Goal: Information Seeking & Learning: Check status

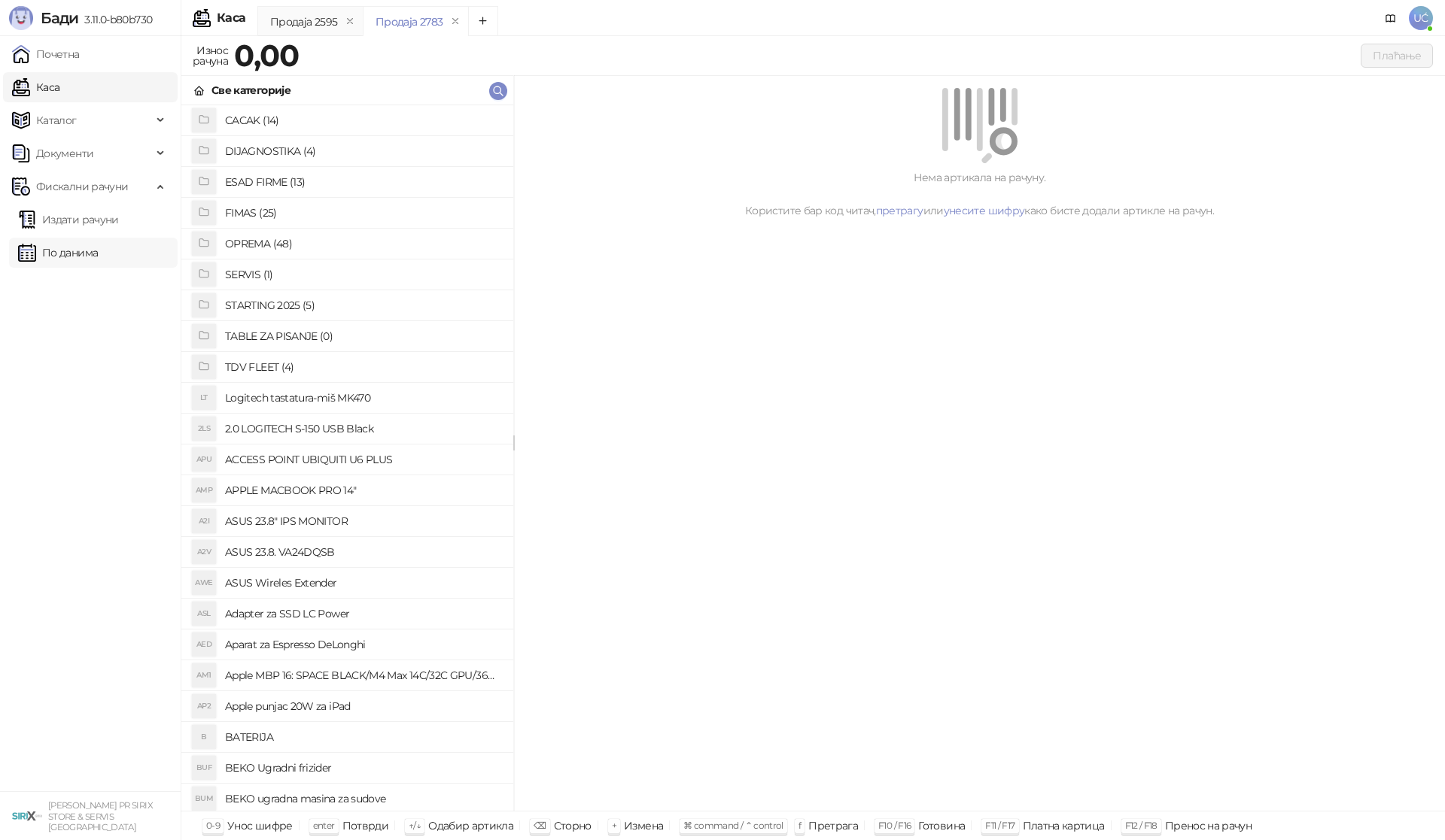
click at [88, 245] on link "По данима" at bounding box center [58, 252] width 80 height 30
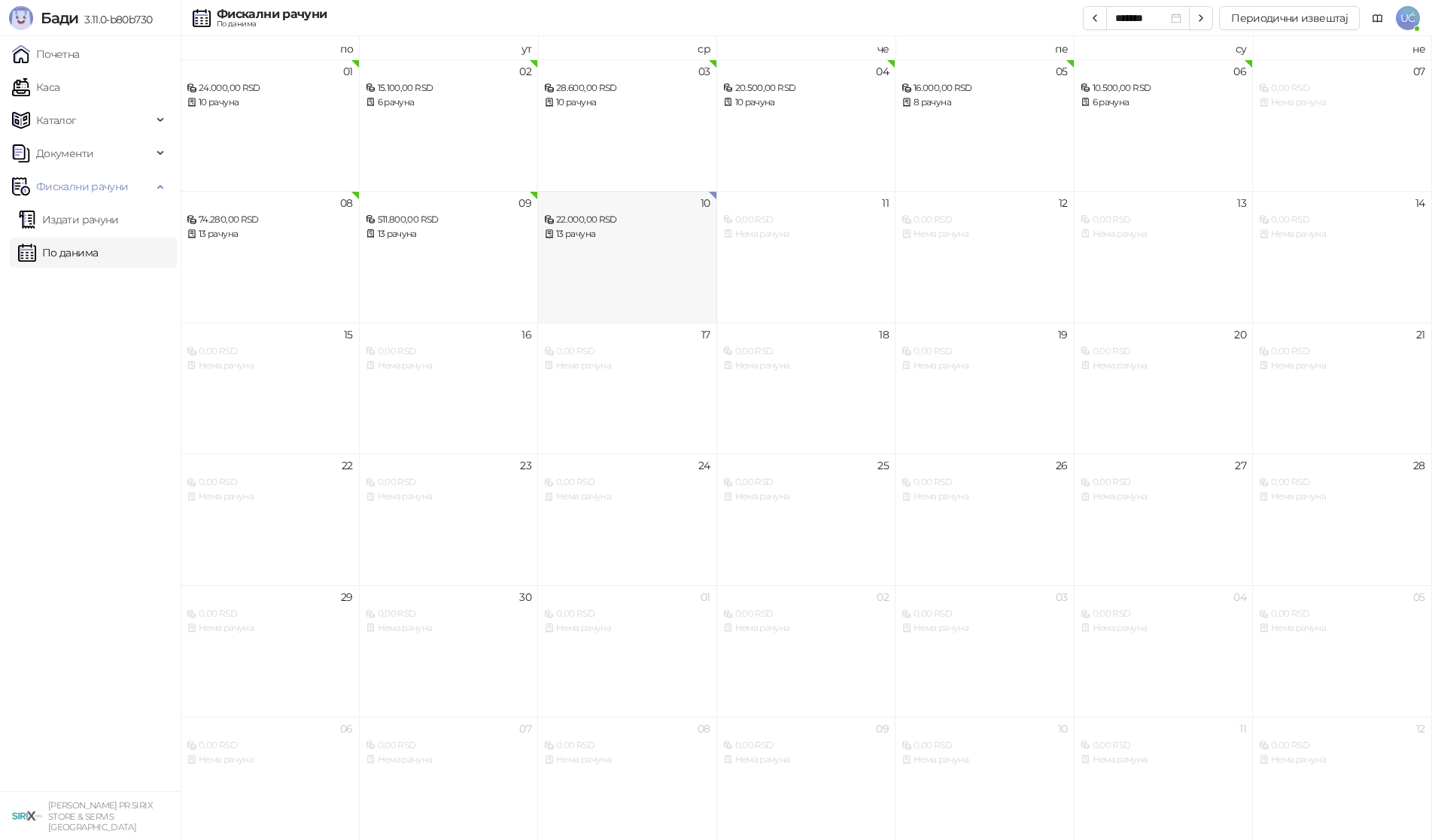
click at [656, 259] on div "10 22.000,00 RSD 13 рачуна" at bounding box center [628, 257] width 179 height 132
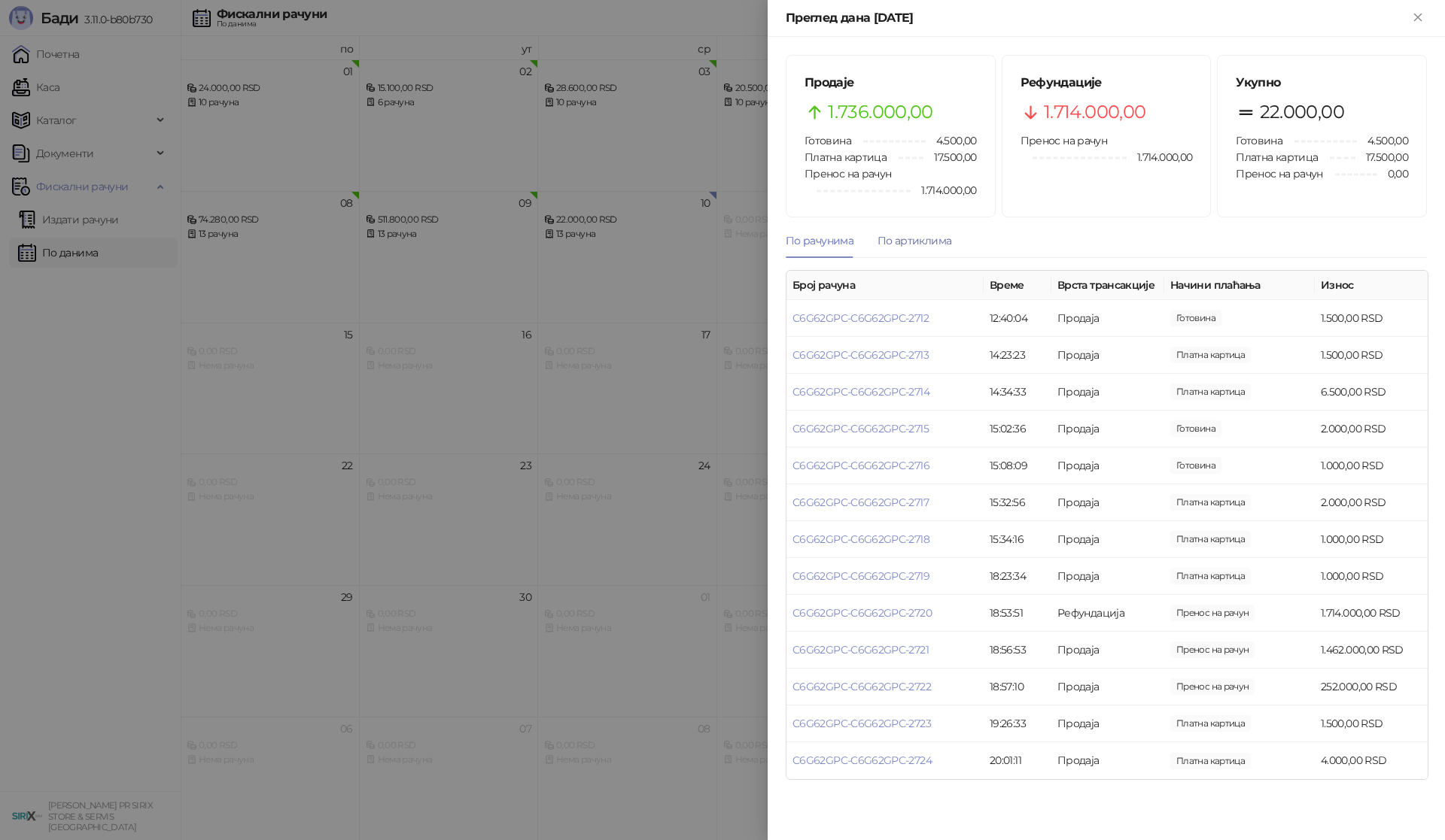
click at [932, 245] on div "По артиклима" at bounding box center [914, 240] width 74 height 17
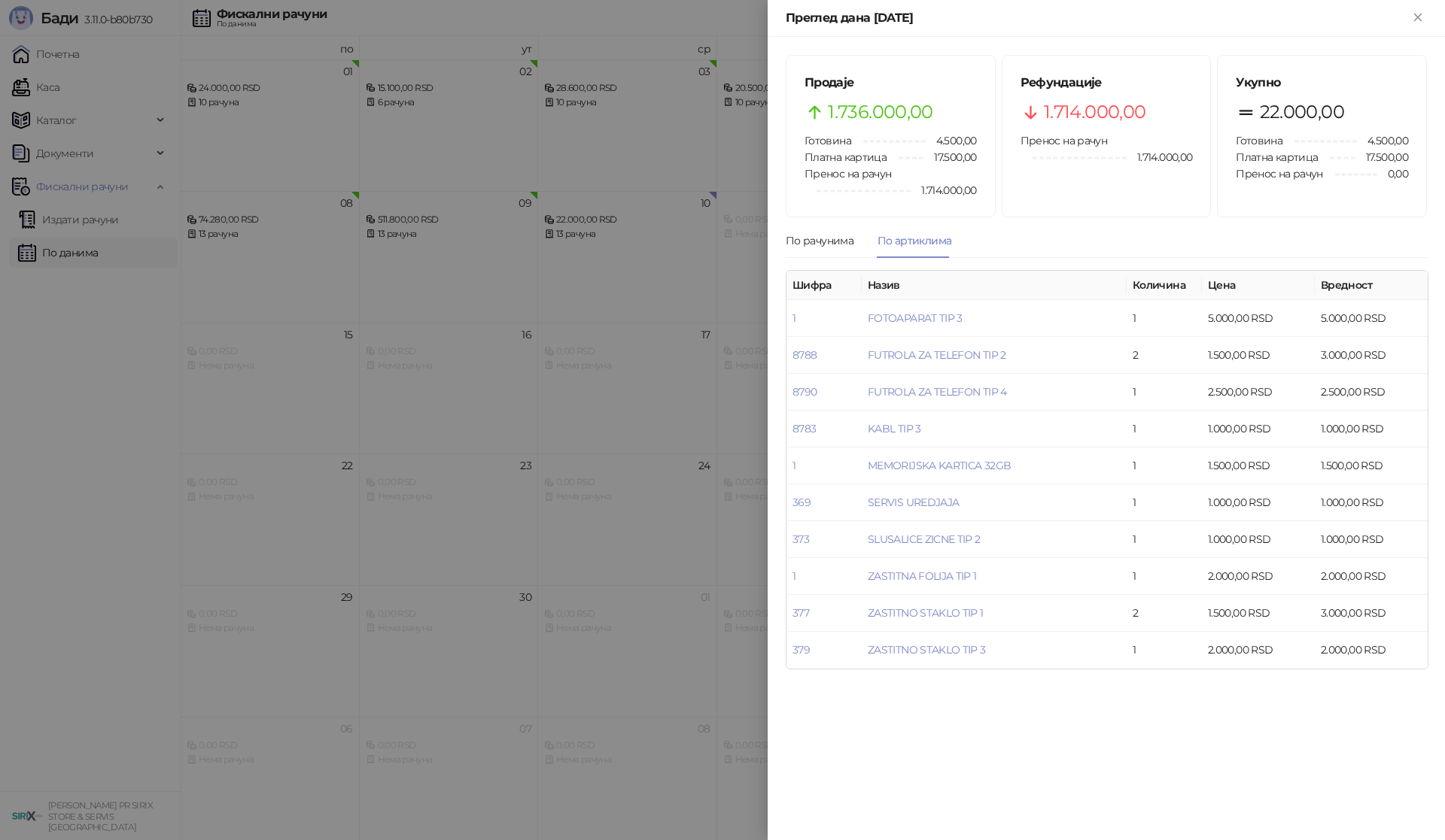
click at [642, 258] on div at bounding box center [722, 420] width 1445 height 840
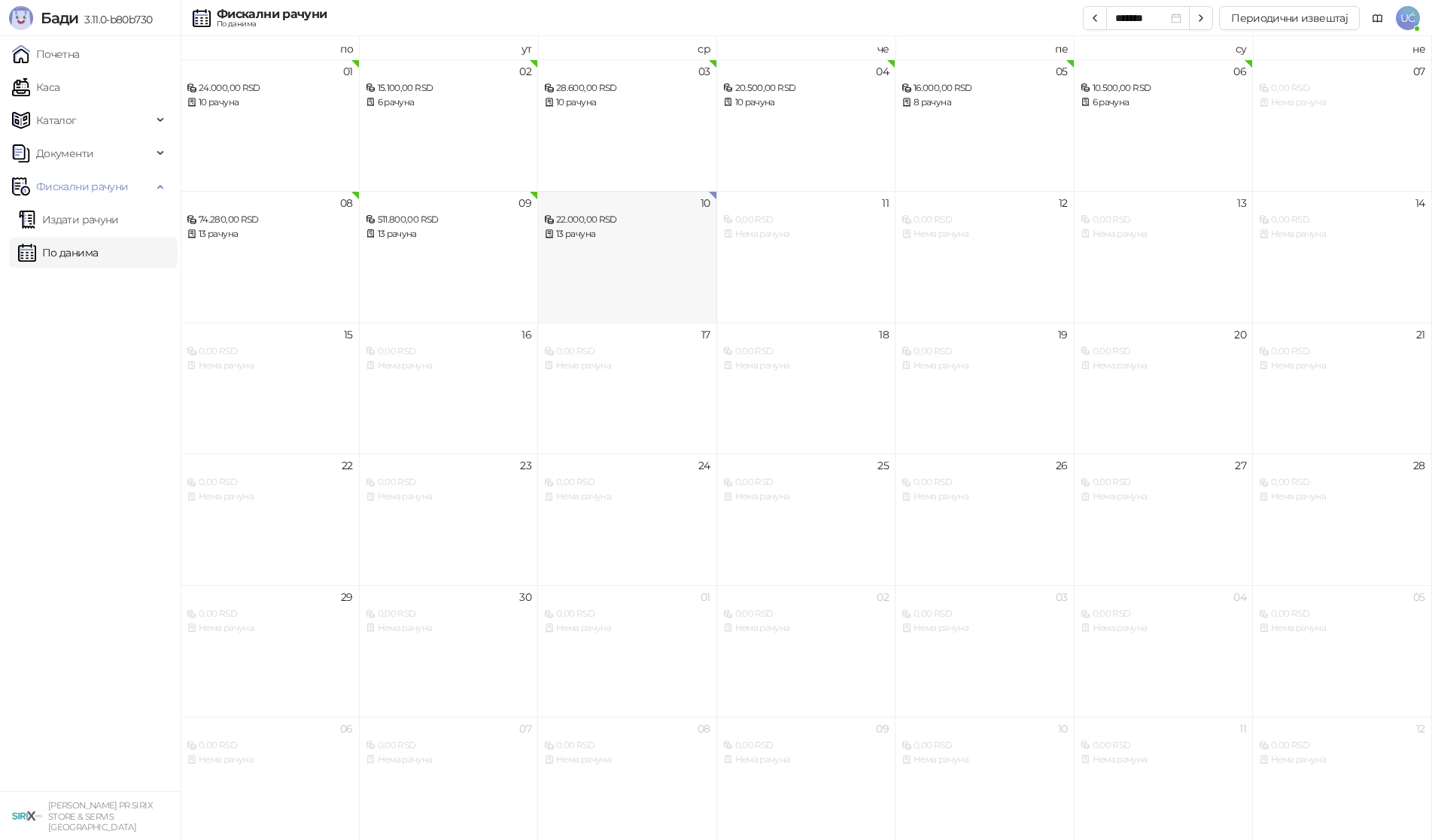
click at [669, 273] on div "10 22.000,00 RSD 13 рачуна" at bounding box center [628, 257] width 179 height 132
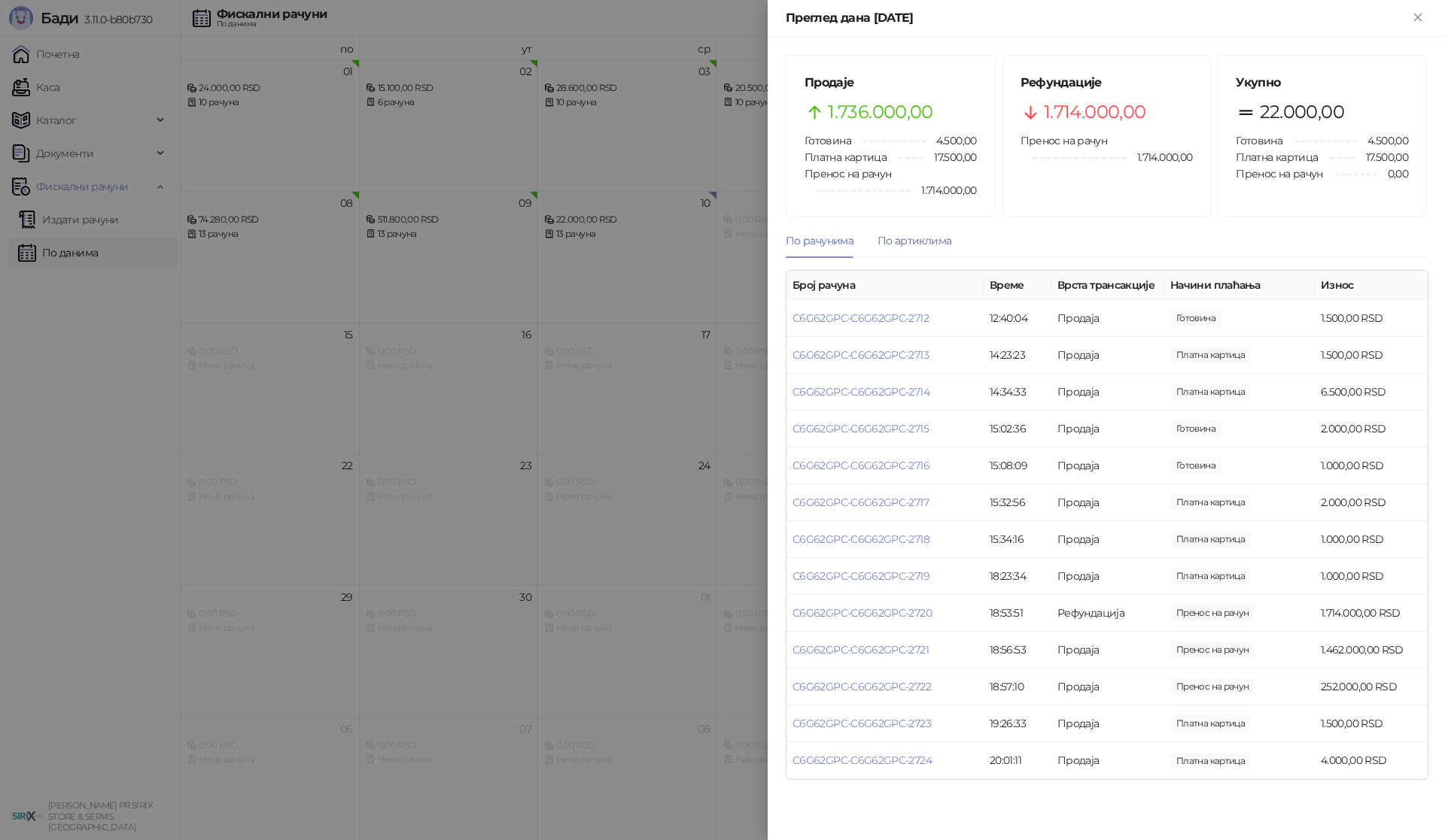
click at [920, 242] on div "По артиклима" at bounding box center [914, 240] width 74 height 17
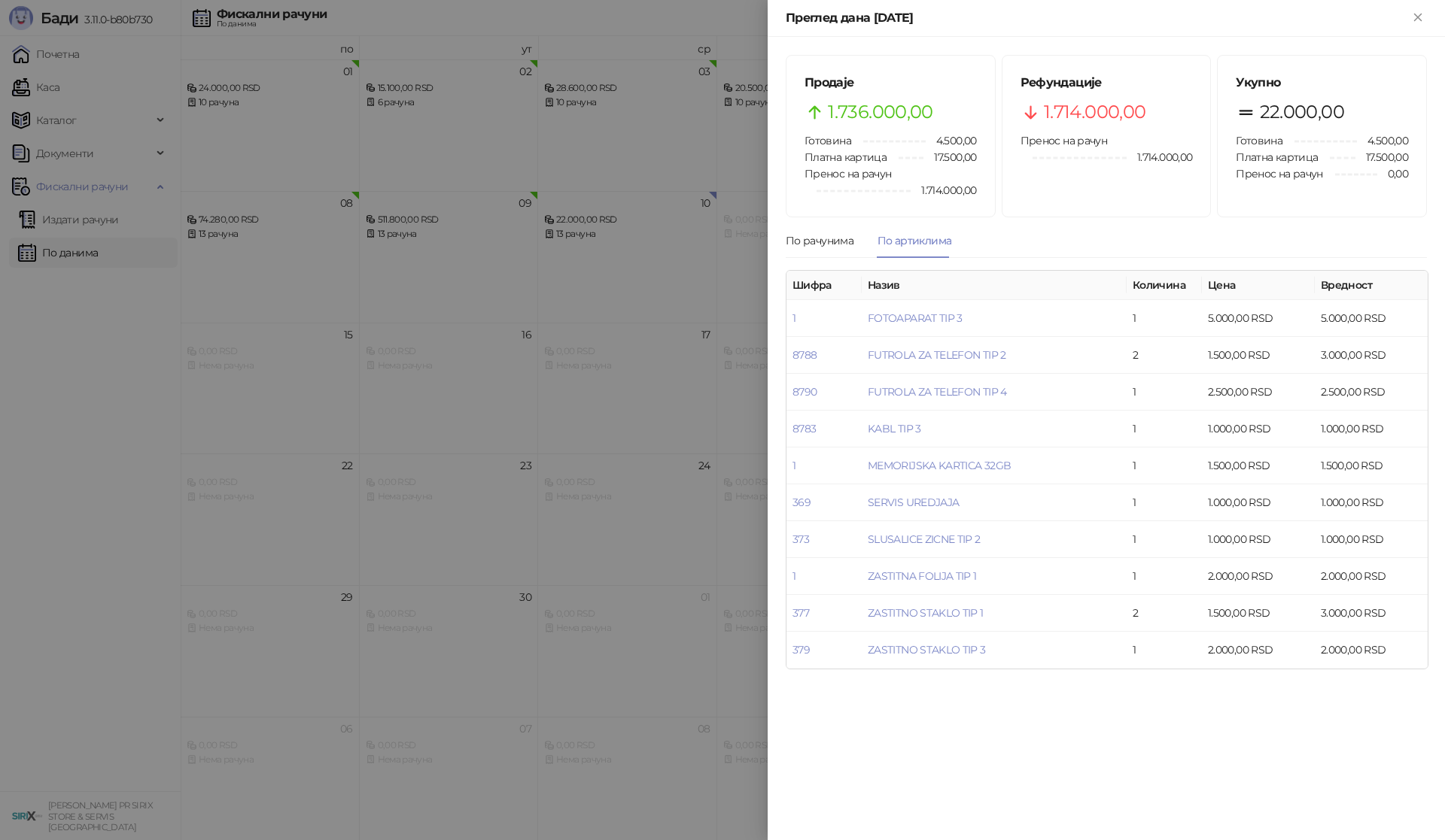
click at [133, 425] on div at bounding box center [722, 420] width 1445 height 840
